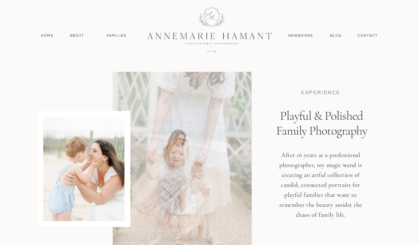
scroll to position [4043, 0]
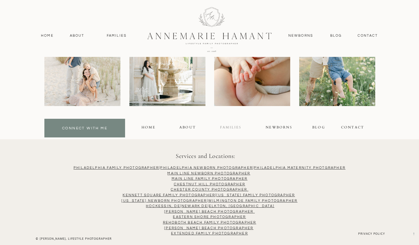
click at [231, 128] on div "FAMILIES" at bounding box center [230, 127] width 21 height 7
click at [234, 125] on div "FAMILIES" at bounding box center [230, 127] width 21 height 7
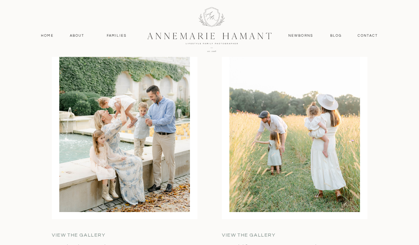
scroll to position [1637, 0]
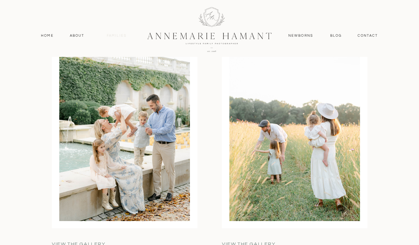
click at [117, 36] on nav "Families" at bounding box center [117, 36] width 28 height 6
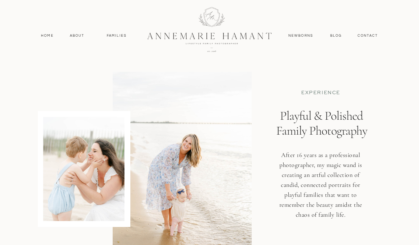
scroll to position [0, 0]
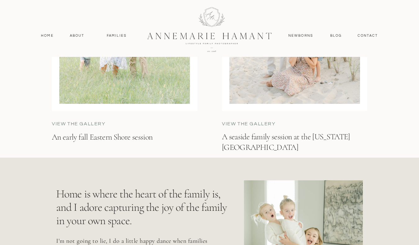
scroll to position [1751, 0]
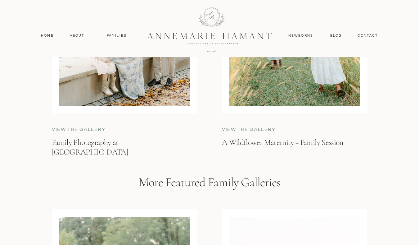
click at [212, 34] on div at bounding box center [209, 29] width 166 height 72
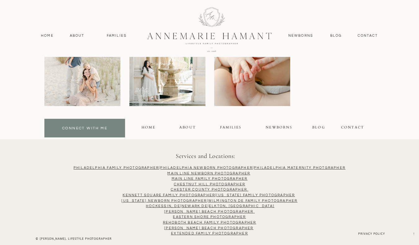
scroll to position [3107, 0]
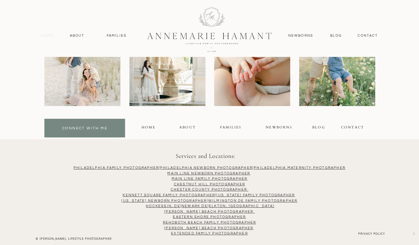
click at [51, 37] on nav "Home" at bounding box center [47, 36] width 18 height 6
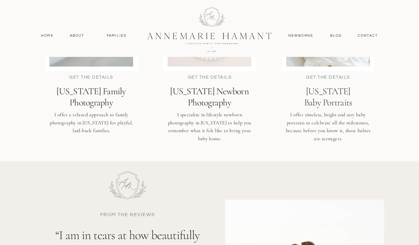
scroll to position [1576, 0]
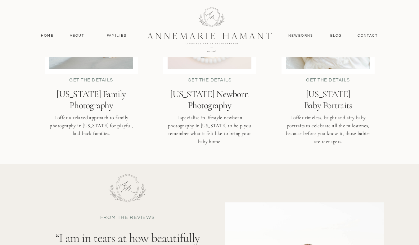
click at [93, 81] on div "get the details" at bounding box center [91, 81] width 61 height 9
click at [87, 81] on div "get the details" at bounding box center [91, 81] width 61 height 9
click at [83, 112] on div "Blog contact Newborns Families About Home annemarie hamant Home About Families …" at bounding box center [209, 99] width 419 height 3351
click at [89, 98] on h2 "Delaware Family Photography" at bounding box center [91, 99] width 106 height 22
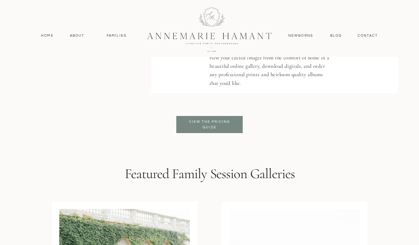
scroll to position [1478, 0]
click at [193, 121] on p "View the pricing guide" at bounding box center [209, 125] width 51 height 11
